Goal: Task Accomplishment & Management: Manage account settings

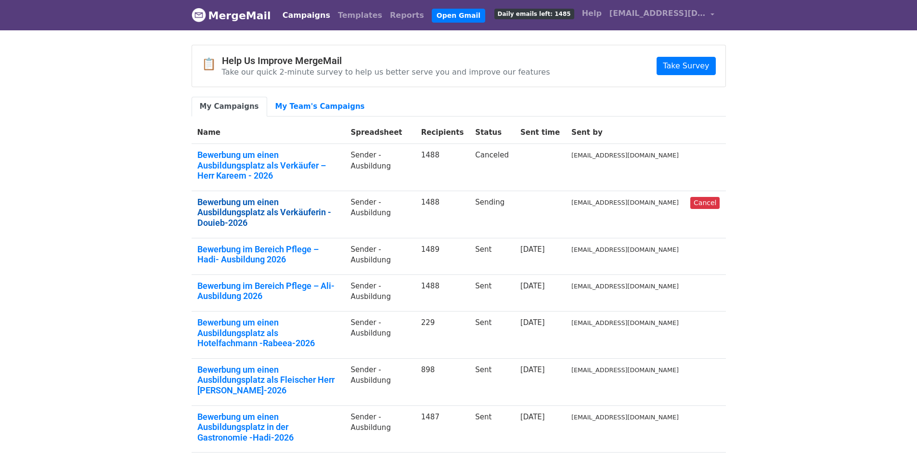
click at [301, 197] on link "Bewerbung um einen Ausbildungsplatz als Verkäuferin - Douieb-2026" at bounding box center [268, 212] width 142 height 31
click at [292, 154] on link "Bewerbung um einen Ausbildungsplatz als Verkäufer – Herr Kareem - 2026" at bounding box center [268, 165] width 142 height 31
click at [295, 197] on link "Bewerbung um einen Ausbildungsplatz als Verkäuferin - Douieb-2026" at bounding box center [268, 212] width 142 height 31
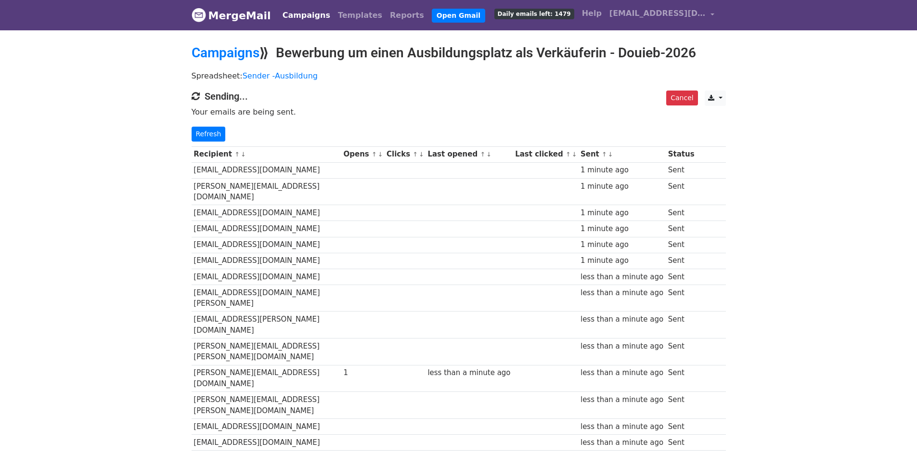
drag, startPoint x: 919, startPoint y: 13, endPoint x: 922, endPoint y: 1, distance: 12.0
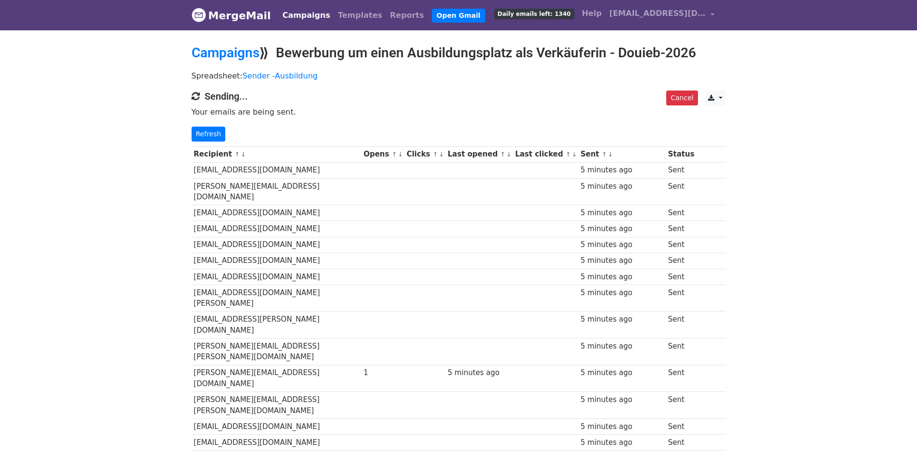
click at [300, 18] on link "Campaigns" at bounding box center [306, 15] width 55 height 19
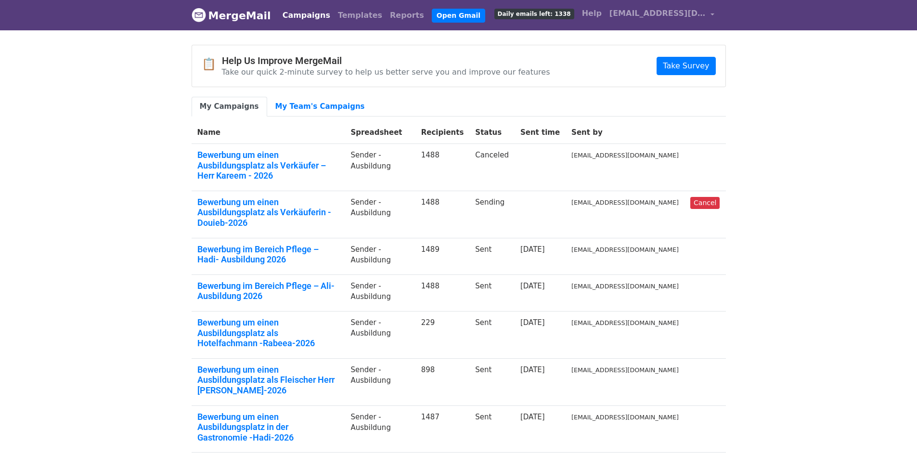
click at [217, 113] on link "My Campaigns" at bounding box center [229, 107] width 76 height 20
click at [311, 102] on link "My Team's Campaigns" at bounding box center [320, 107] width 106 height 20
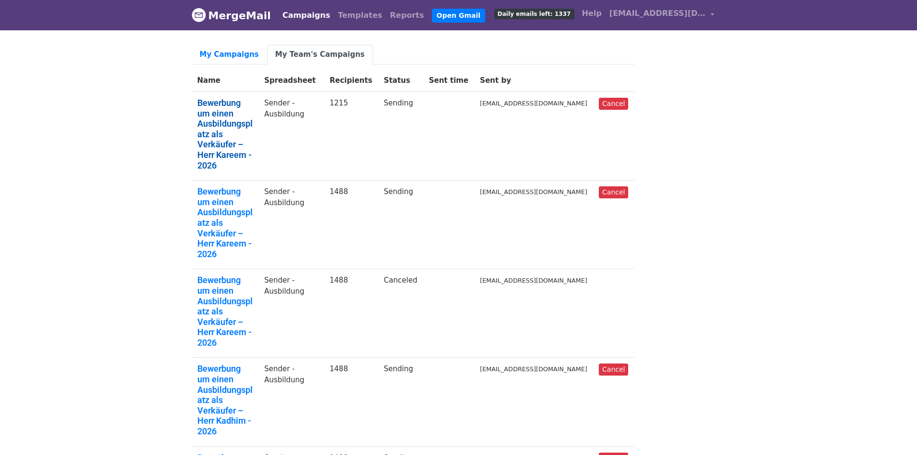
click at [234, 117] on link "Bewerbung um einen Ausbildungsplatz als Verkäufer – Herr Kareem - 2026" at bounding box center [224, 134] width 55 height 73
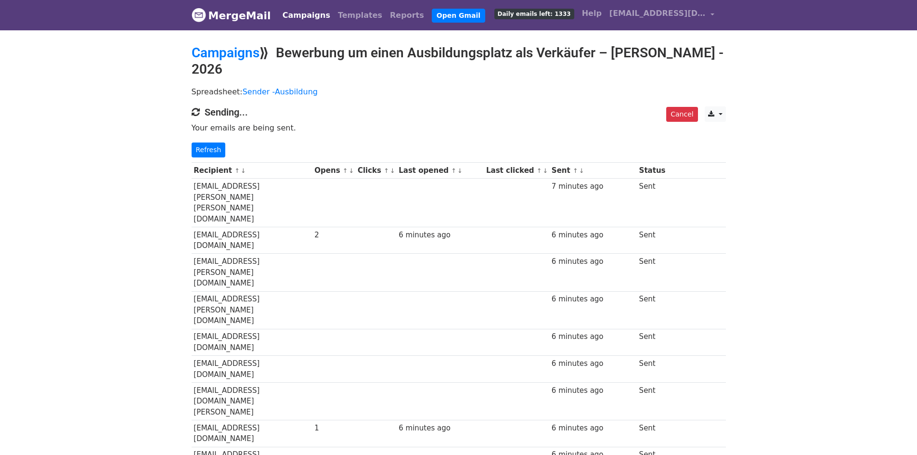
drag, startPoint x: 222, startPoint y: 109, endPoint x: 217, endPoint y: 111, distance: 5.0
